Goal: Task Accomplishment & Management: Complete application form

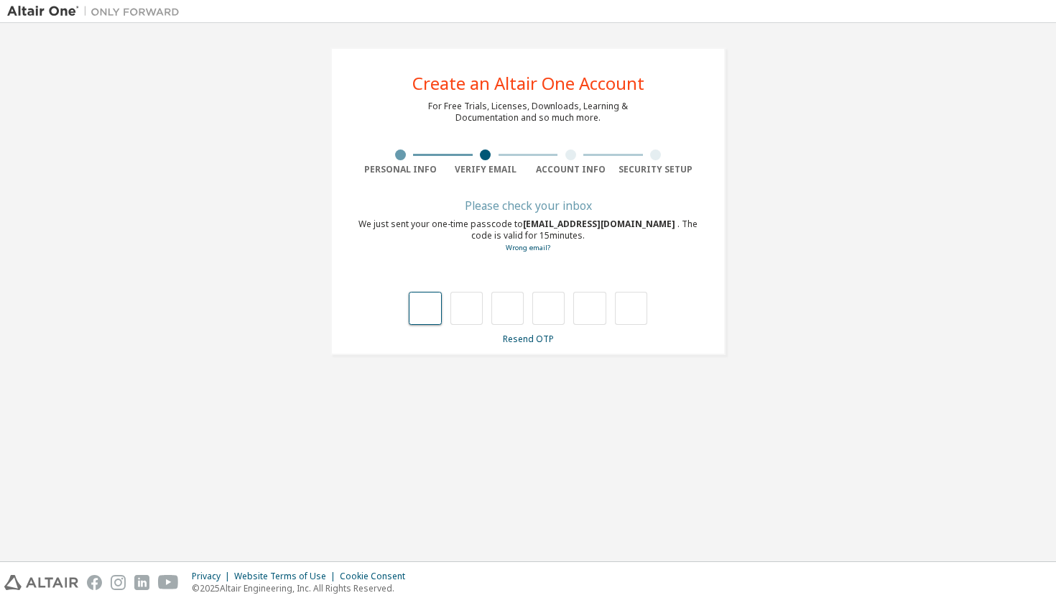
click at [421, 312] on input "text" at bounding box center [425, 308] width 32 height 33
type input "*"
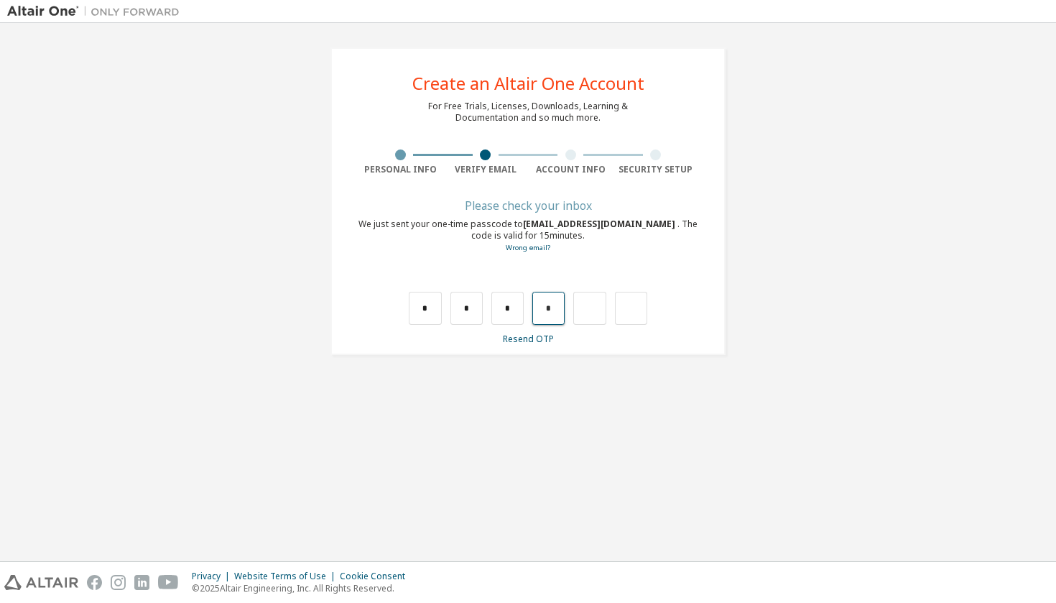
click at [548, 317] on input "*" at bounding box center [548, 308] width 32 height 33
type input "*"
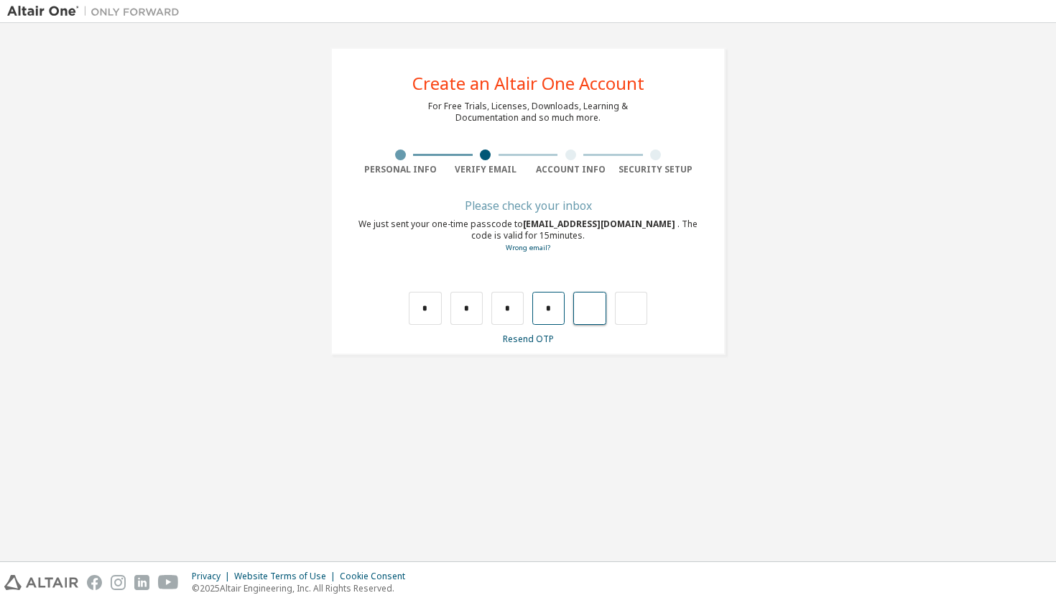
type input "*"
